Goal: Book appointment/travel/reservation

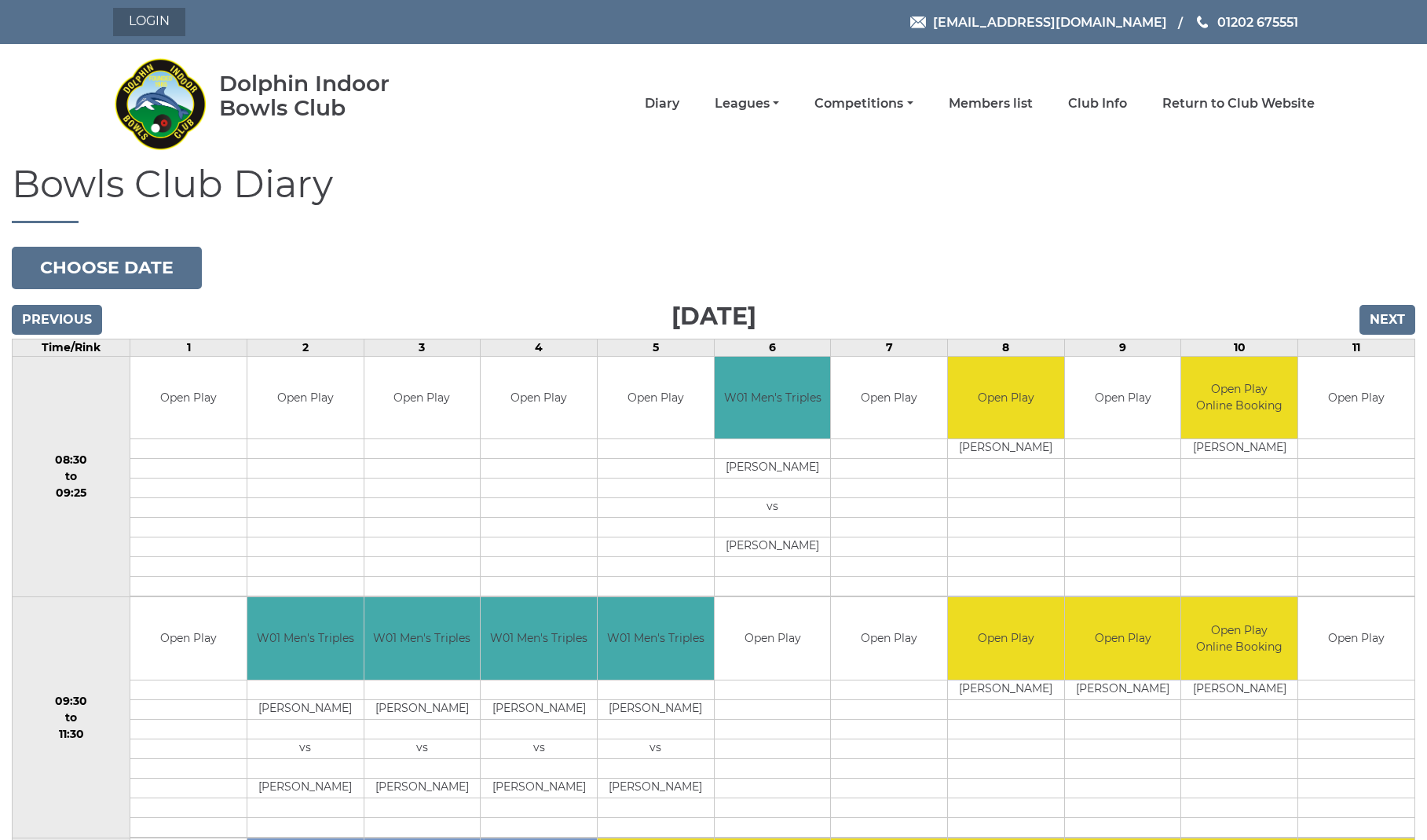
click at [159, 21] on link "Login" at bounding box center [148, 21] width 72 height 28
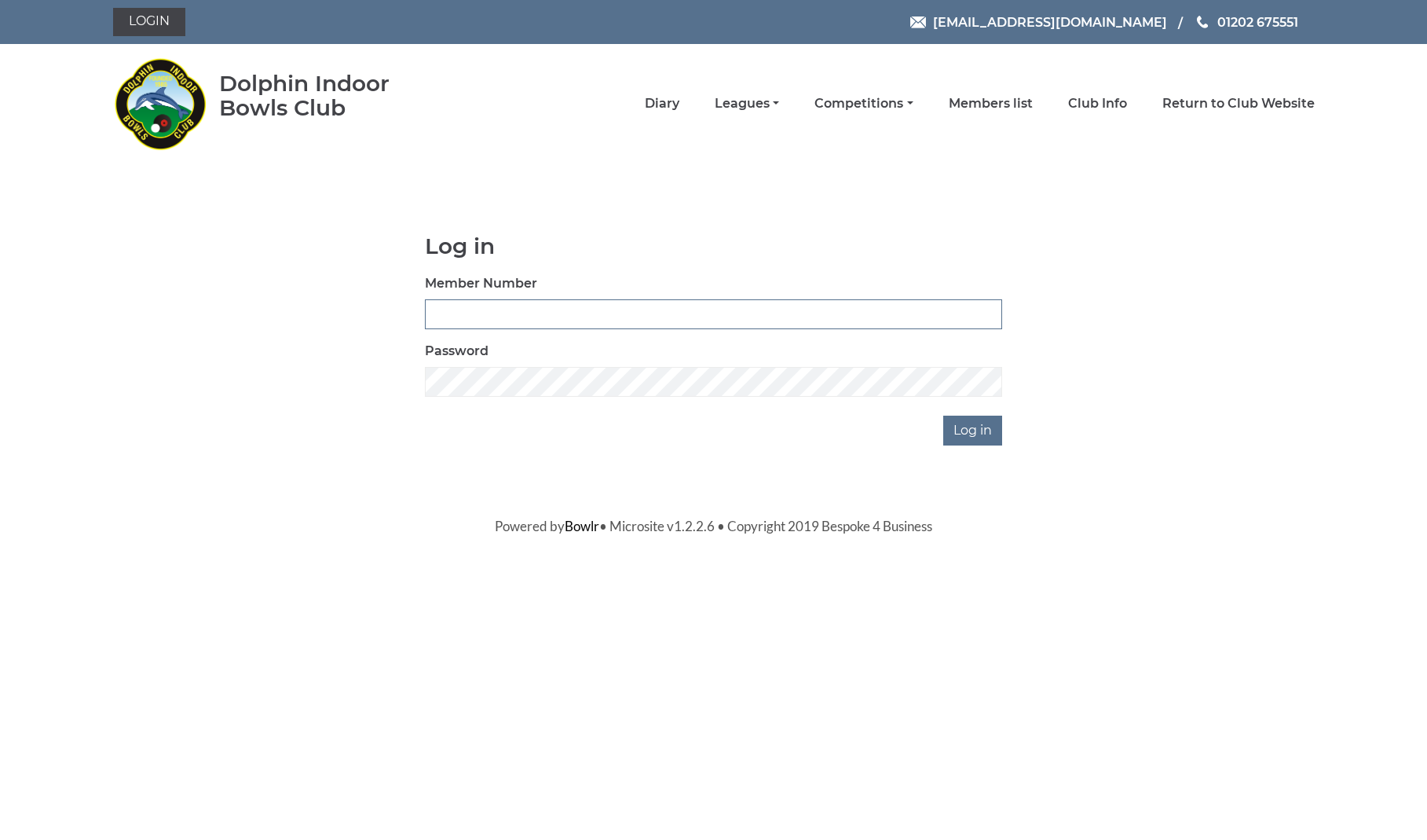
type input "2820"
click at [975, 430] on input "Log in" at bounding box center [972, 430] width 59 height 30
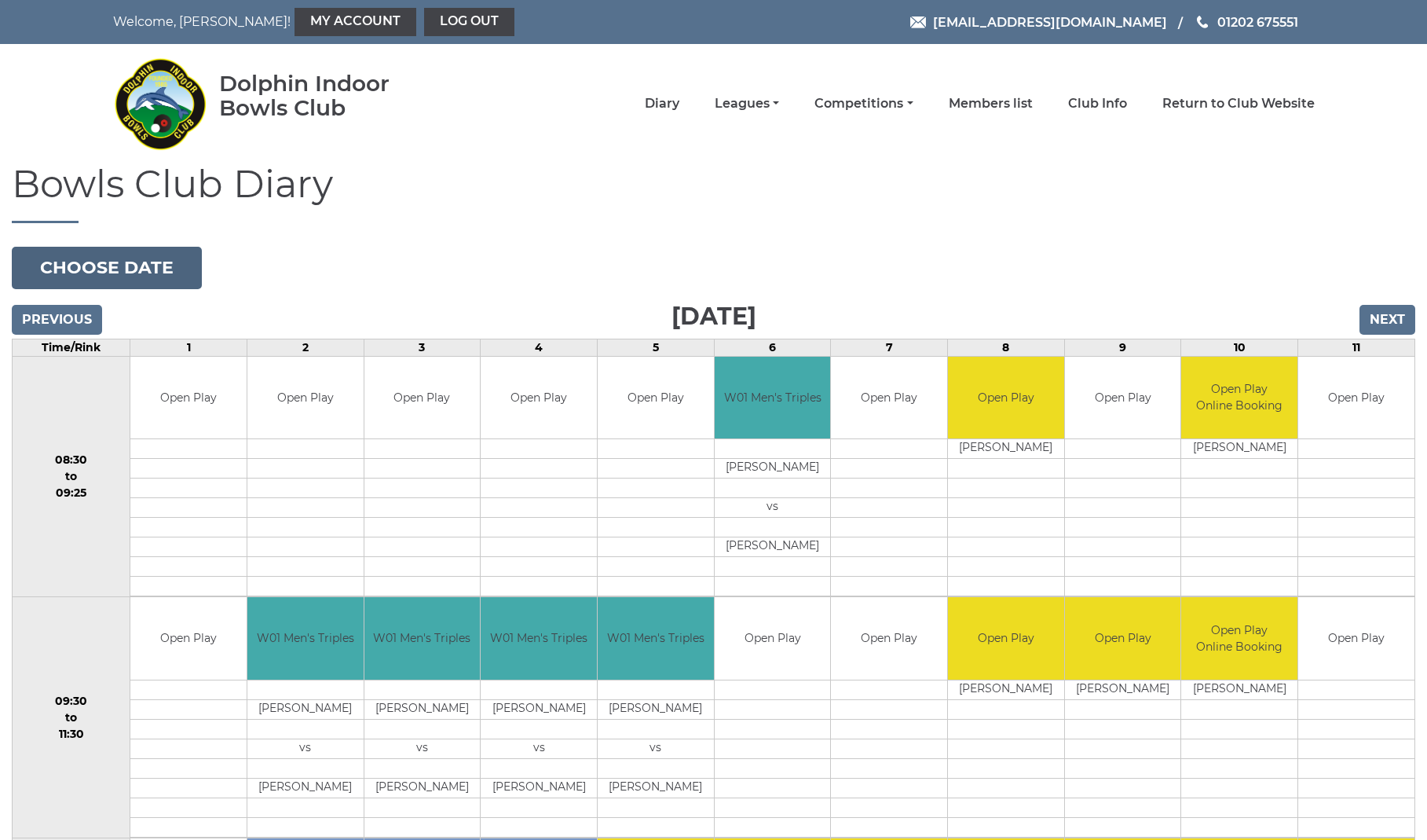
scroll to position [0, 1]
click at [152, 273] on button "Choose date" at bounding box center [106, 268] width 190 height 42
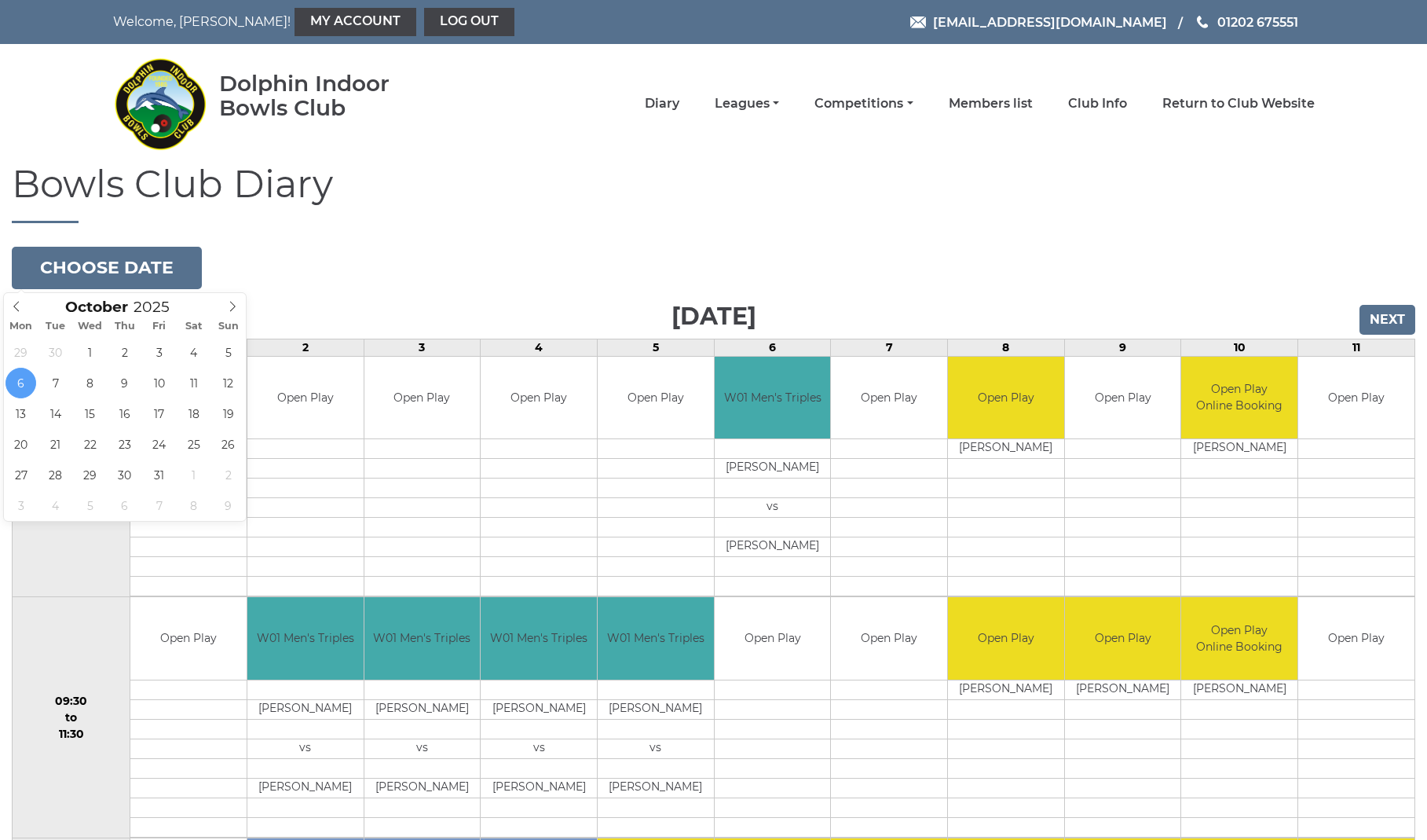
scroll to position [0, 0]
type input "2025-10-20"
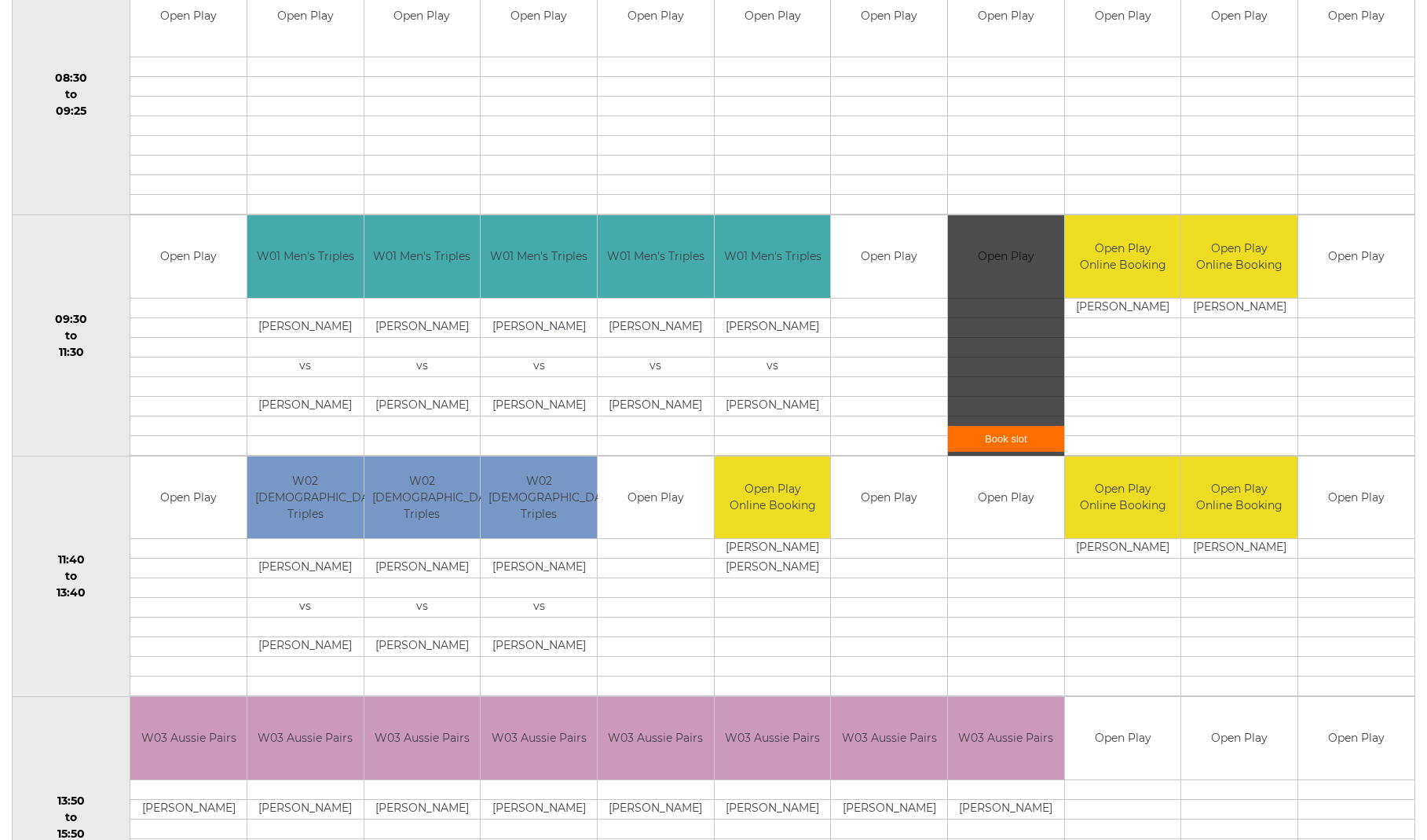
scroll to position [384, 0]
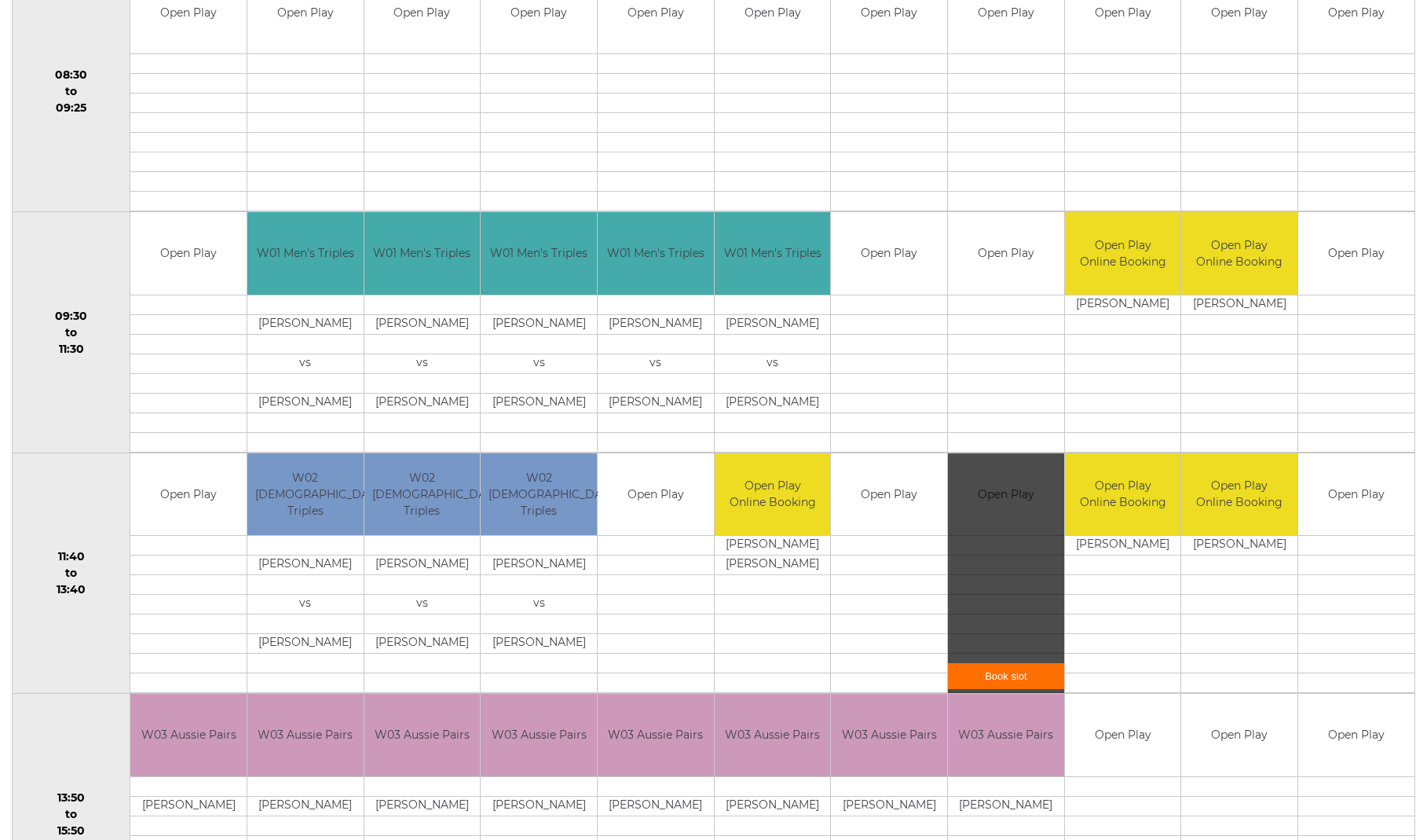
click at [1034, 679] on link "Book slot" at bounding box center [1006, 675] width 117 height 26
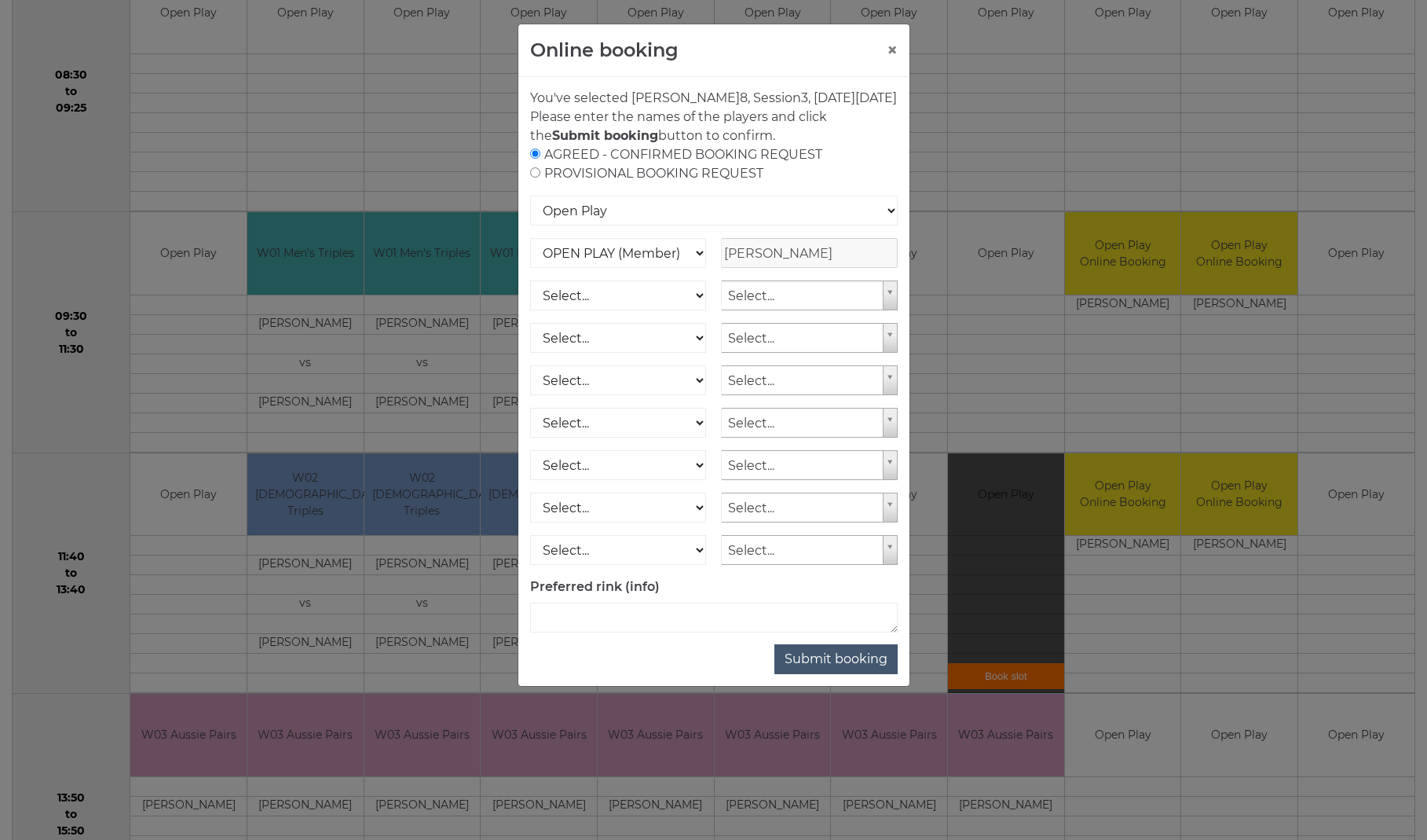
click at [844, 674] on button "Submit booking" at bounding box center [836, 659] width 123 height 30
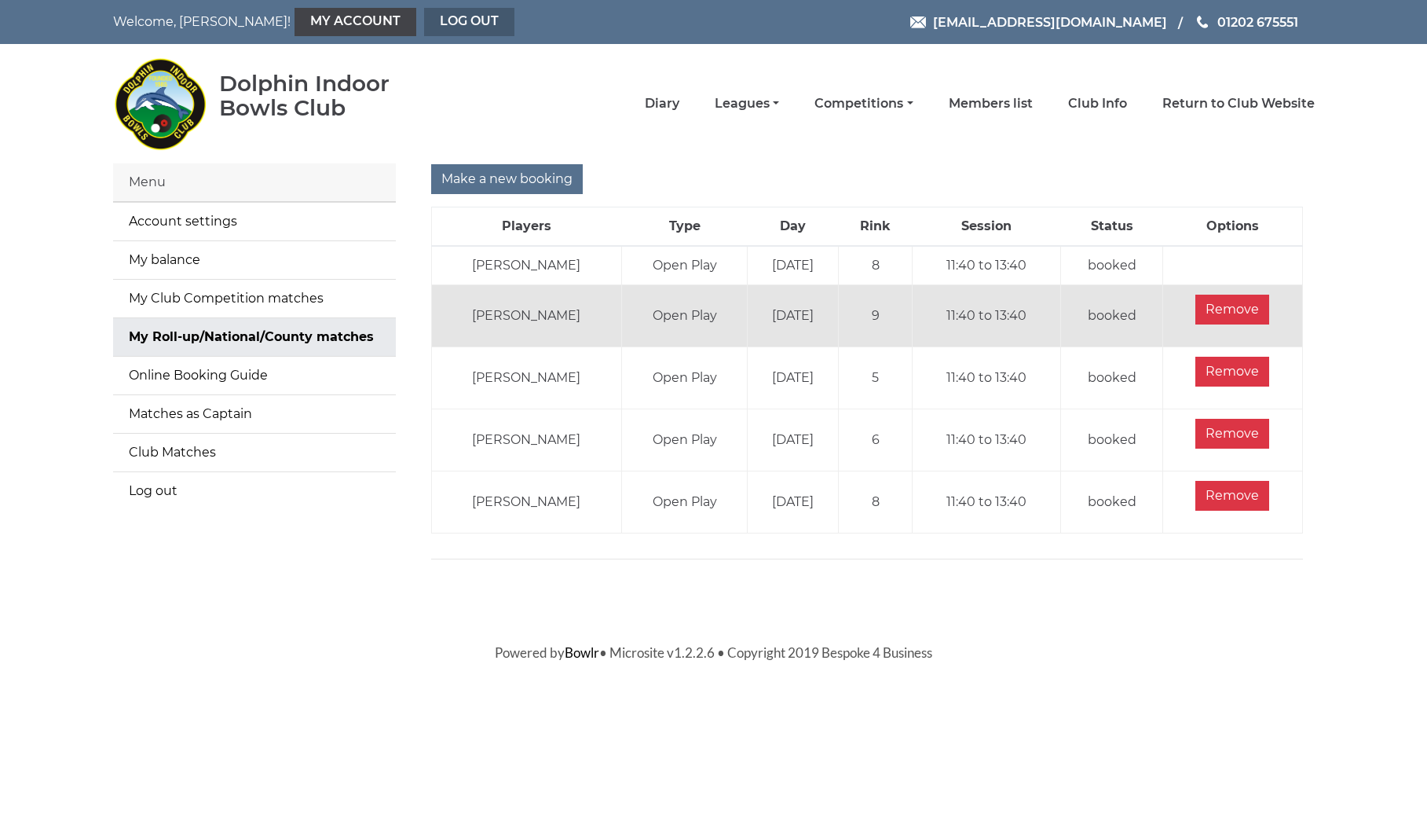
click at [424, 21] on link "Log out" at bounding box center [469, 21] width 91 height 28
